Goal: Information Seeking & Learning: Learn about a topic

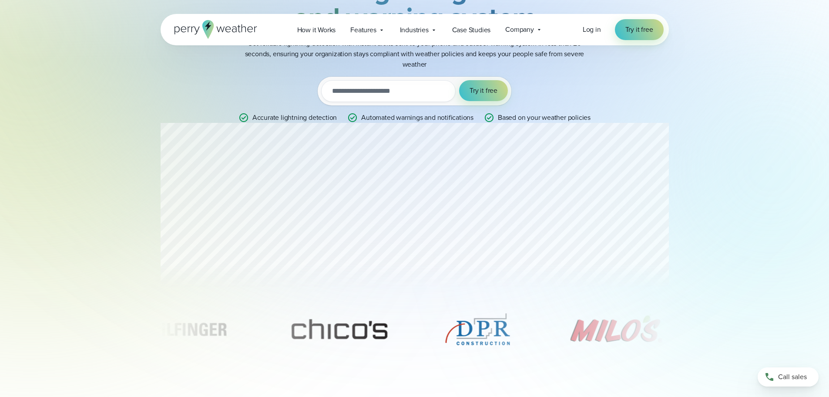
scroll to position [44, 0]
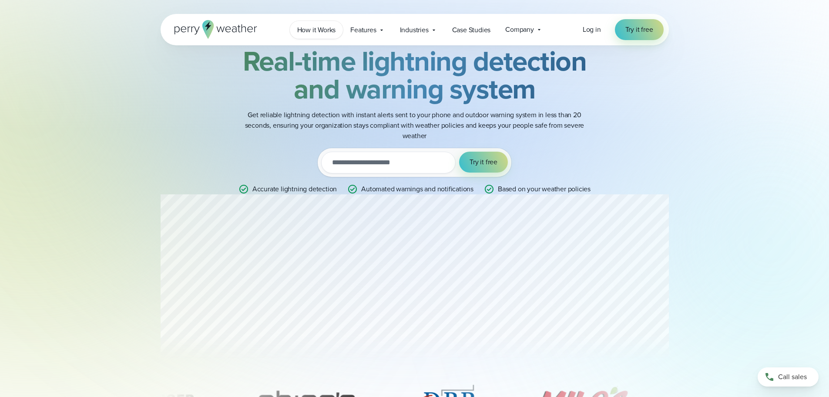
click at [315, 31] on span "How it Works" at bounding box center [316, 30] width 39 height 10
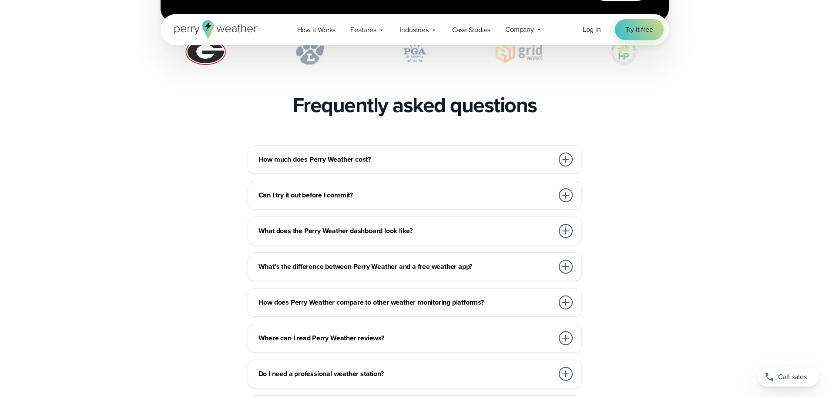
scroll to position [1872, 0]
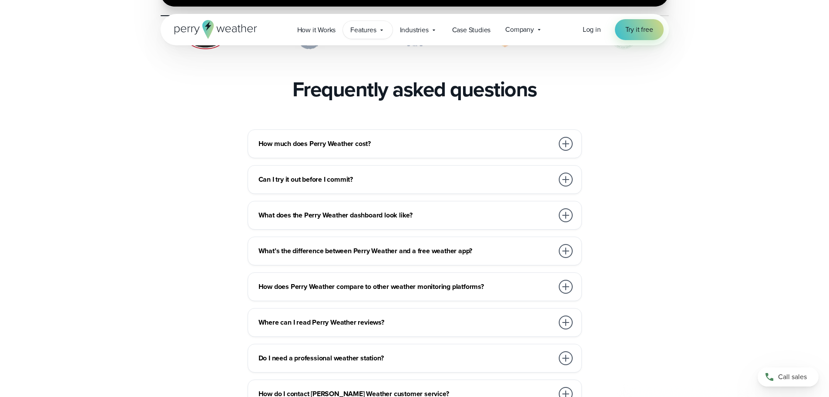
click at [369, 33] on span "Features" at bounding box center [363, 30] width 26 height 10
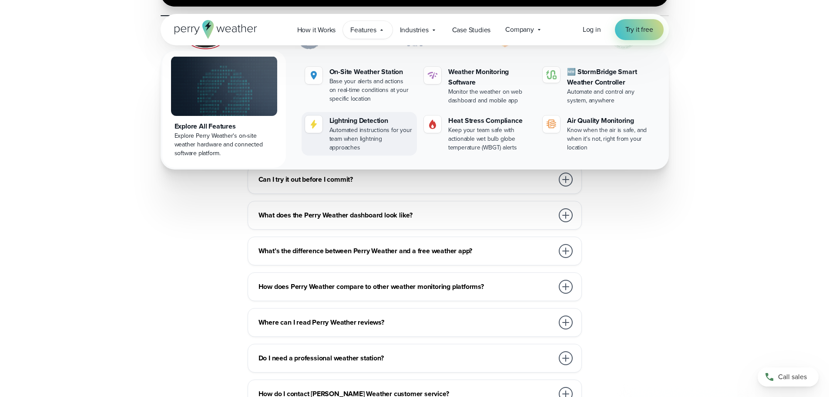
click at [349, 115] on link "Lightning Detection Automated instructions for your team when lightning approac…" at bounding box center [359, 134] width 115 height 44
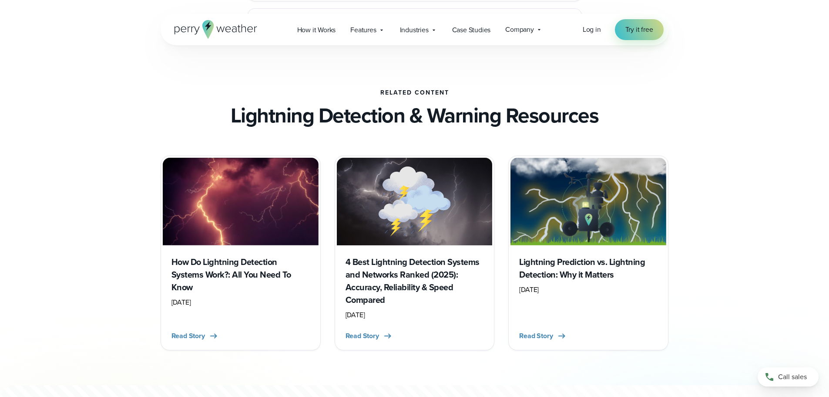
scroll to position [2220, 0]
